Goal: Communication & Community: Answer question/provide support

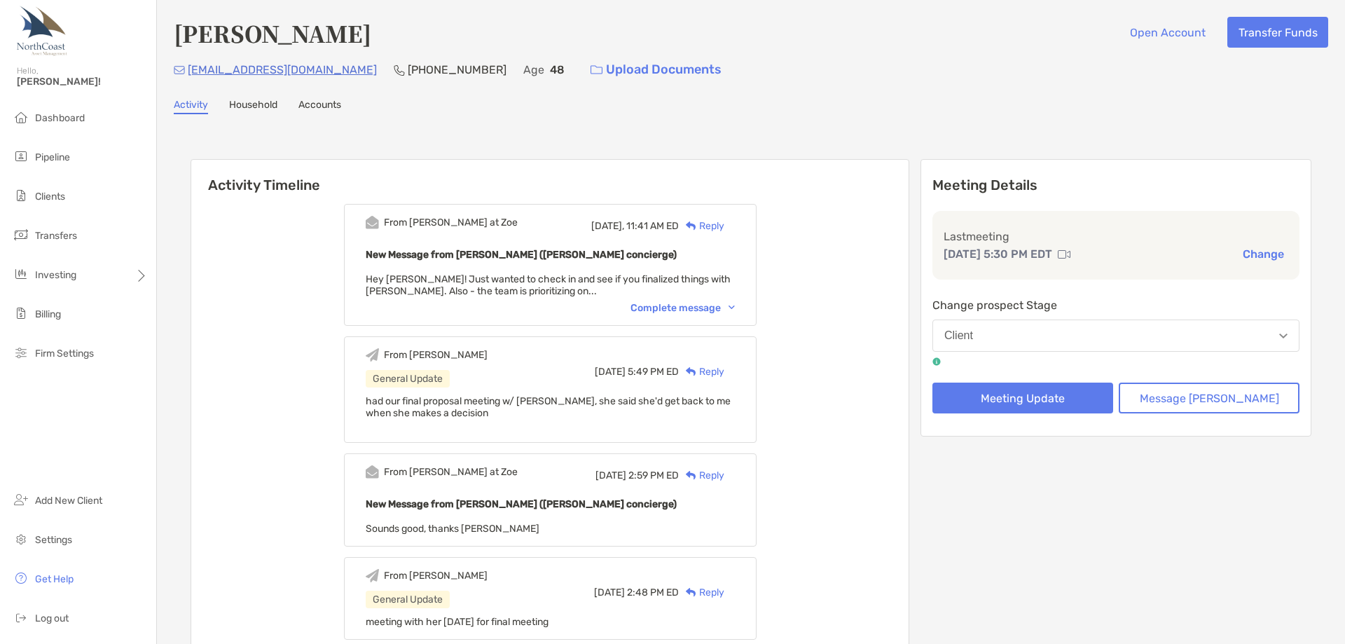
click at [687, 307] on div "Complete message" at bounding box center [683, 308] width 104 height 12
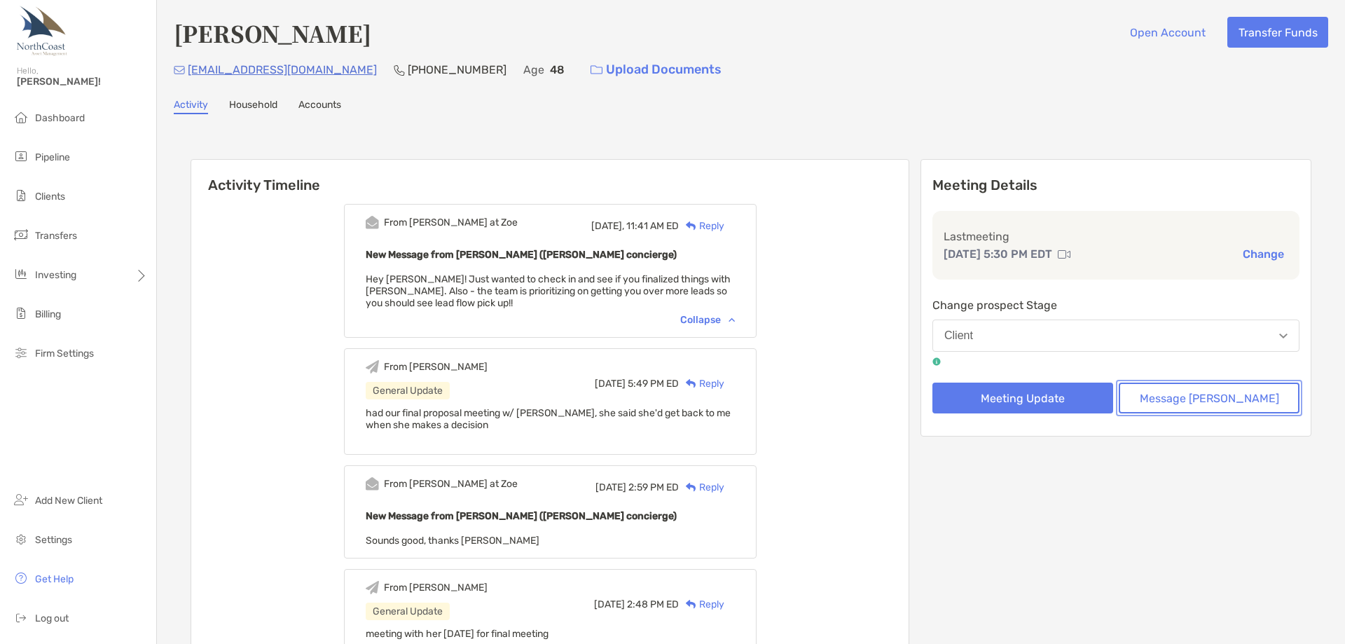
click at [1187, 397] on button "Message [PERSON_NAME]" at bounding box center [1209, 398] width 181 height 31
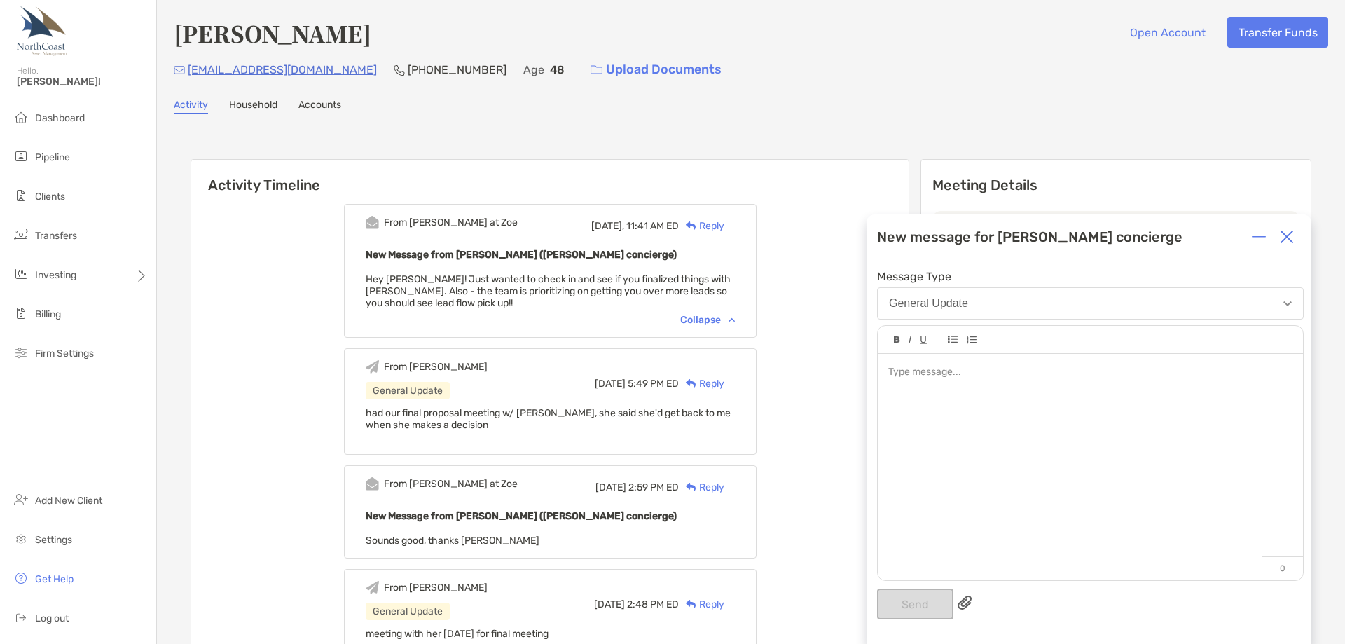
click at [1152, 399] on div at bounding box center [1090, 460] width 425 height 212
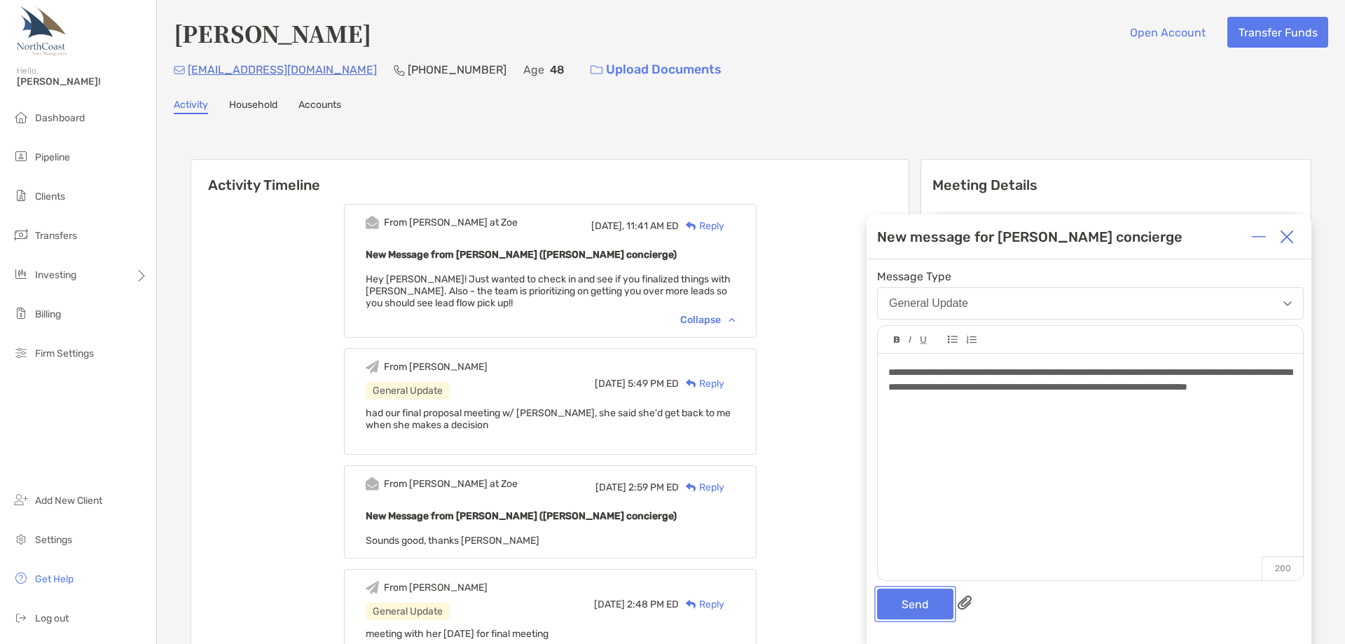
click at [926, 615] on button "Send" at bounding box center [915, 603] width 76 height 31
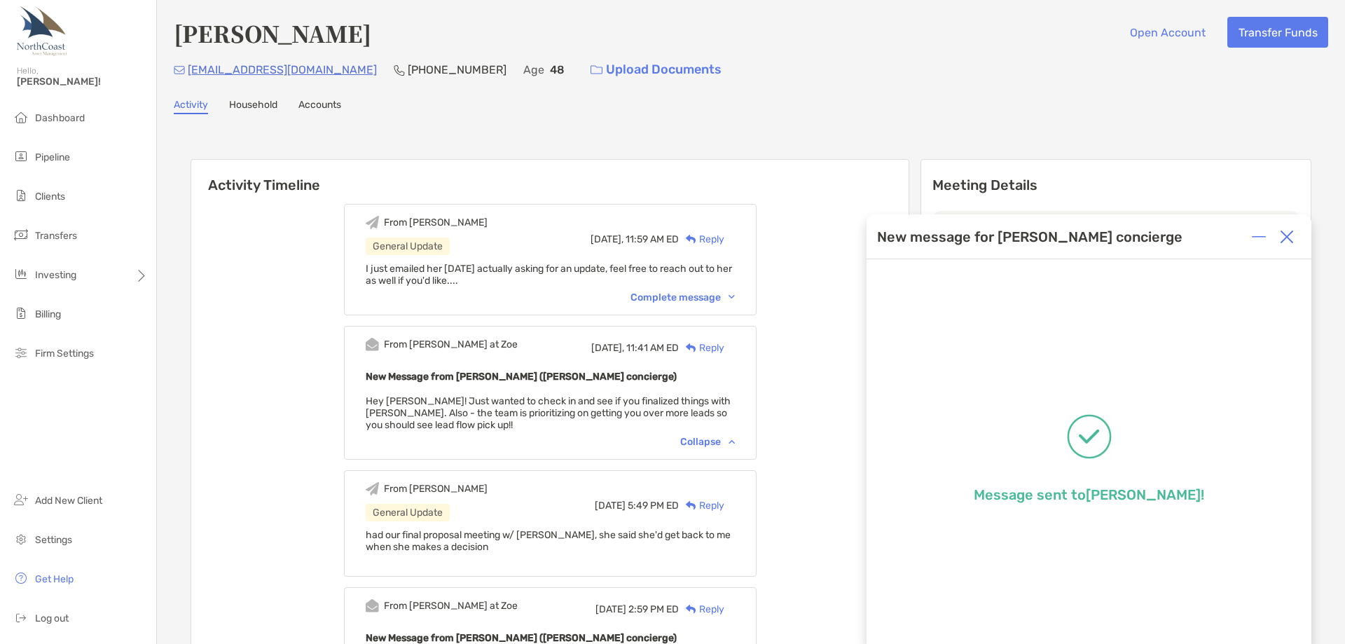
click at [1293, 236] on img at bounding box center [1287, 237] width 14 height 14
